Goal: Information Seeking & Learning: Learn about a topic

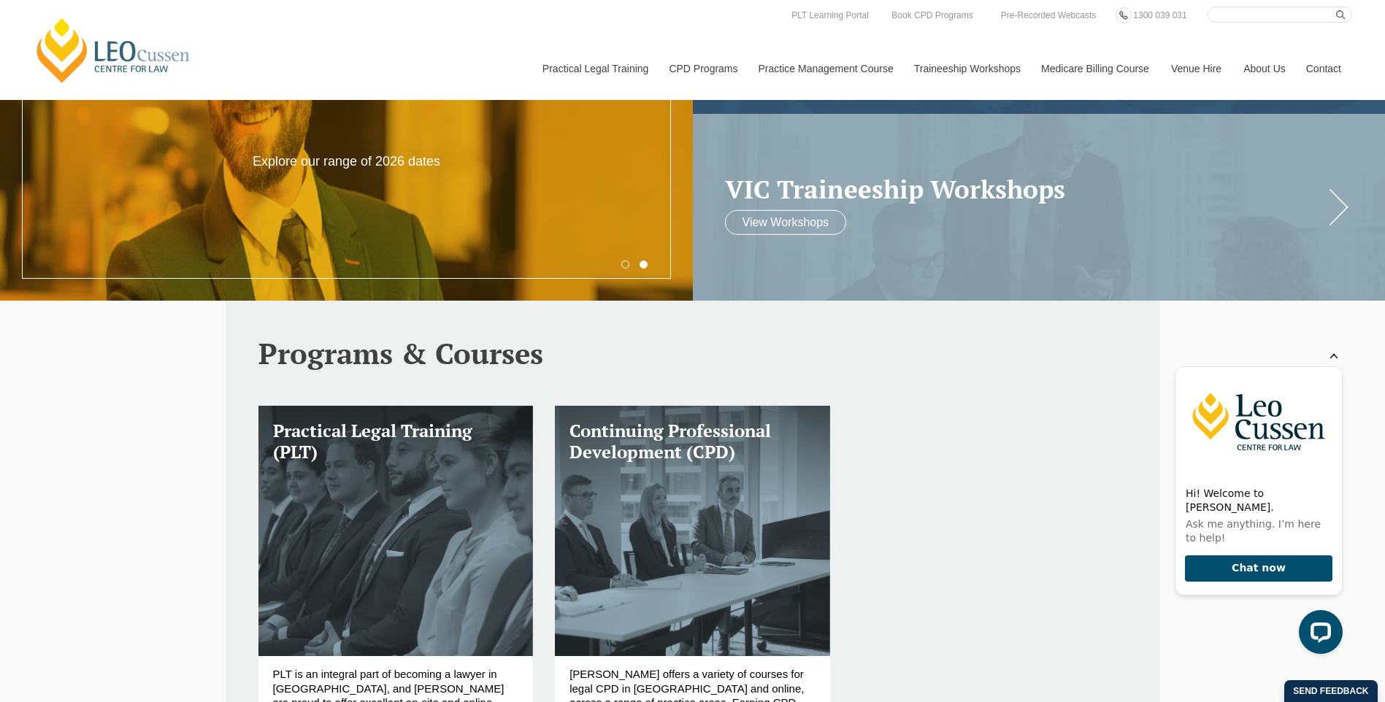
click at [0, 0] on link "PLT VIC" at bounding box center [0, 0] width 0 height 0
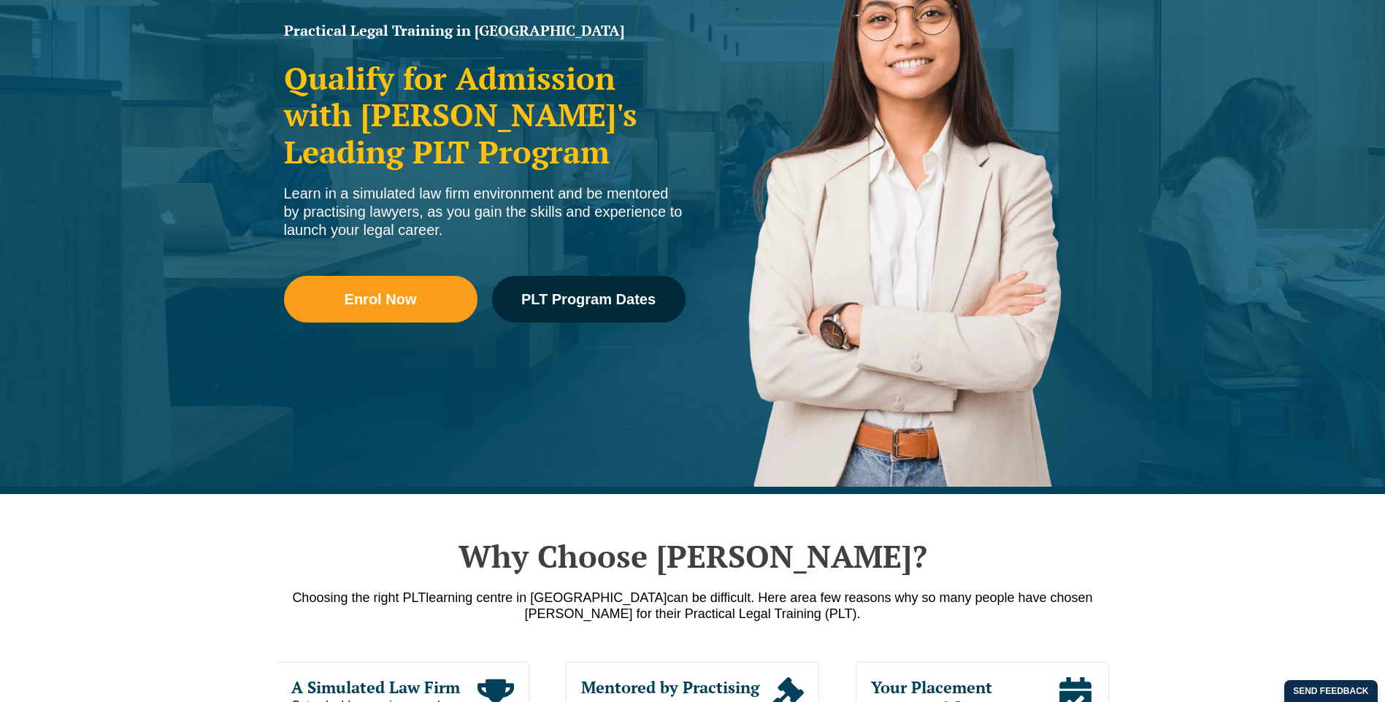
scroll to position [260, 0]
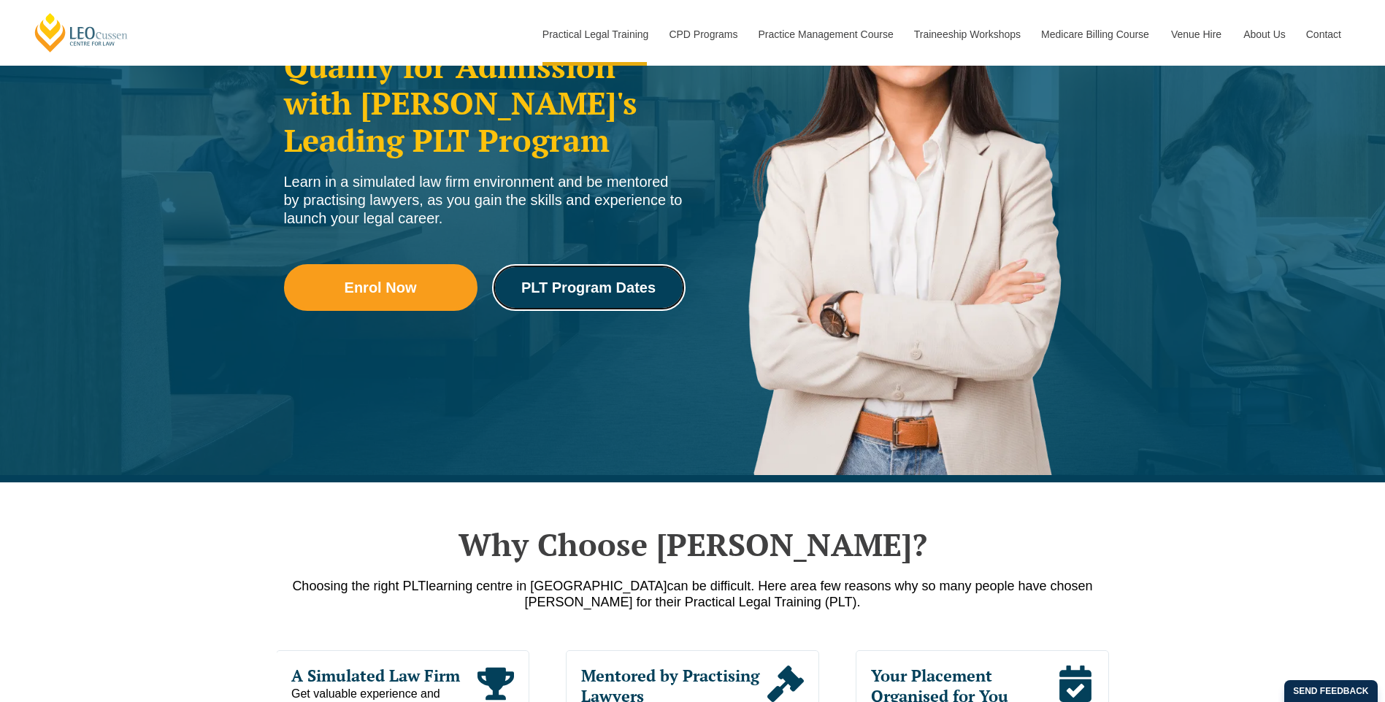
click at [607, 295] on span "PLT Program Dates" at bounding box center [588, 287] width 134 height 15
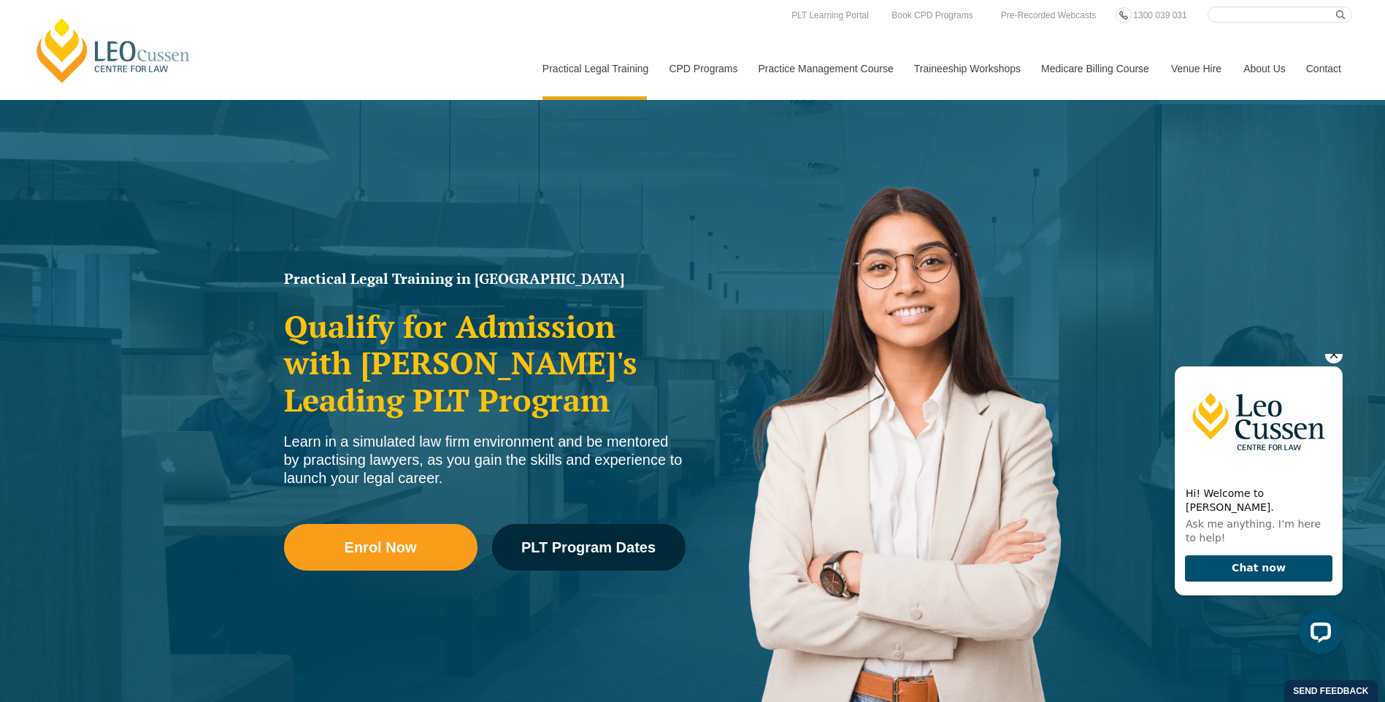
drag, startPoint x: 618, startPoint y: 461, endPoint x: 704, endPoint y: 290, distance: 191.3
click at [618, 461] on div "Learn in a simulated law firm environment and be mentored by practising lawyers…" at bounding box center [484, 460] width 401 height 55
click at [708, 71] on link "CPD Programs" at bounding box center [702, 68] width 89 height 63
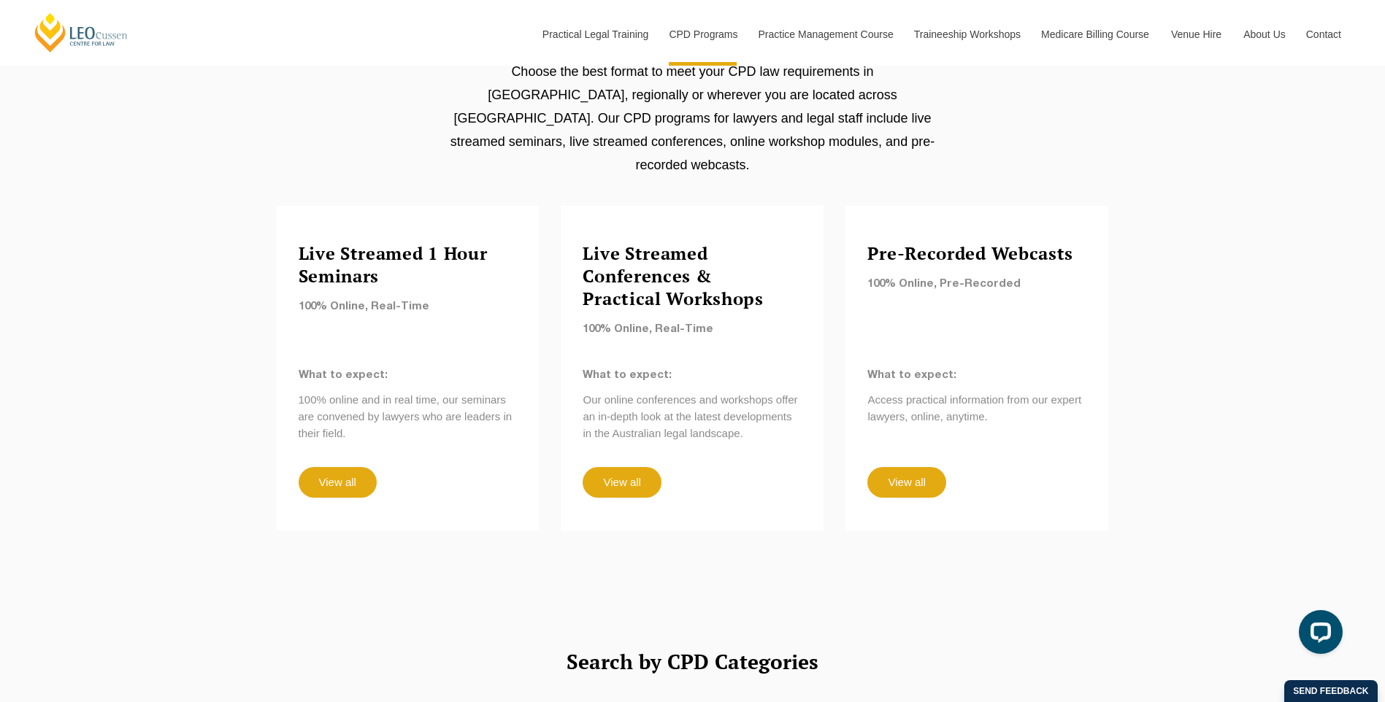
scroll to position [1218, 0]
